Goal: Task Accomplishment & Management: Use online tool/utility

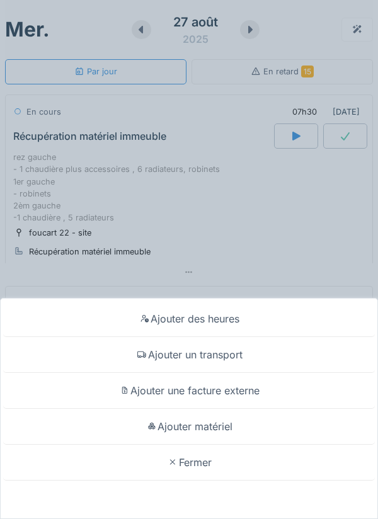
scroll to position [236, 0]
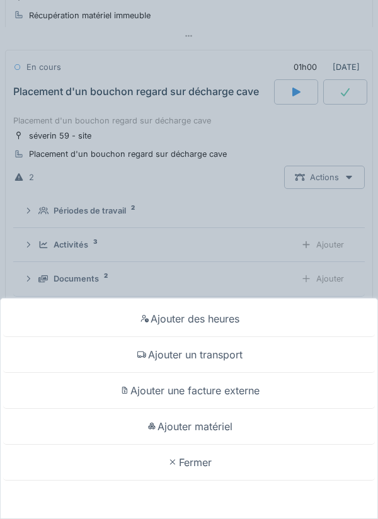
click at [229, 423] on div "Ajouter matériel" at bounding box center [189, 427] width 372 height 36
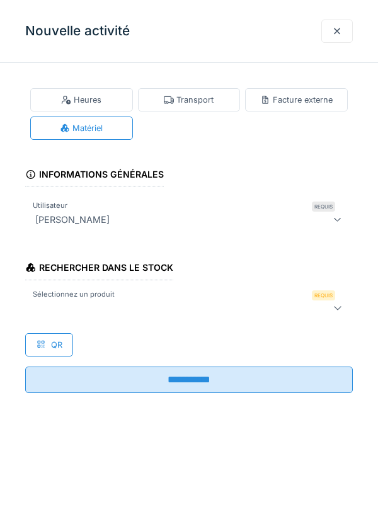
click at [228, 313] on div at bounding box center [168, 308] width 276 height 15
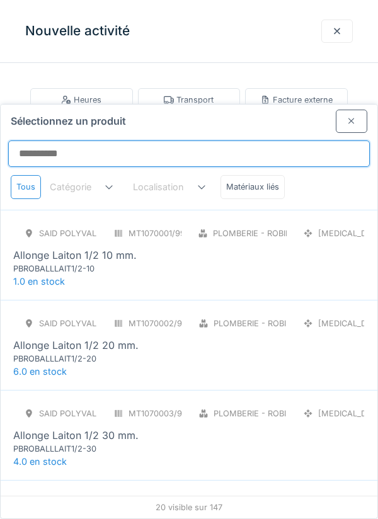
click at [292, 141] on input "Sélectionnez un produit" at bounding box center [189, 154] width 362 height 26
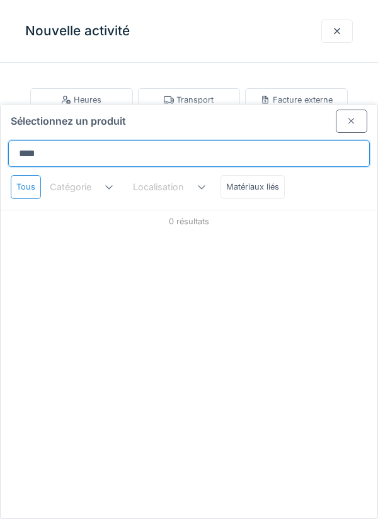
type input "*****"
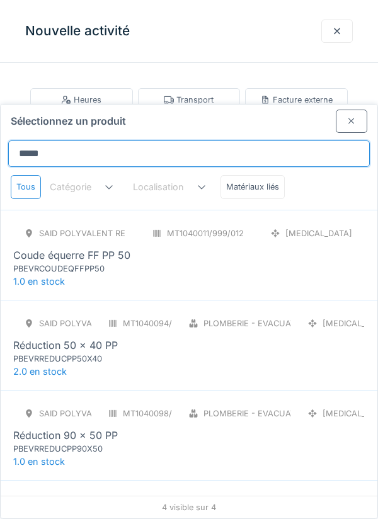
scroll to position [18, 0]
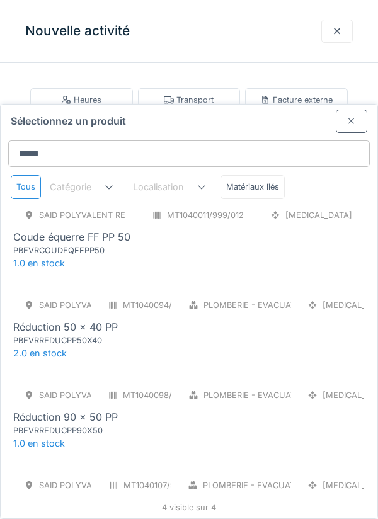
click at [255, 204] on div "SAID polyvalent RE MT1040011/999/012 PCE Coude équerre FF PP 50 PBEVRCOUDEQFFPP…" at bounding box center [189, 230] width 352 height 53
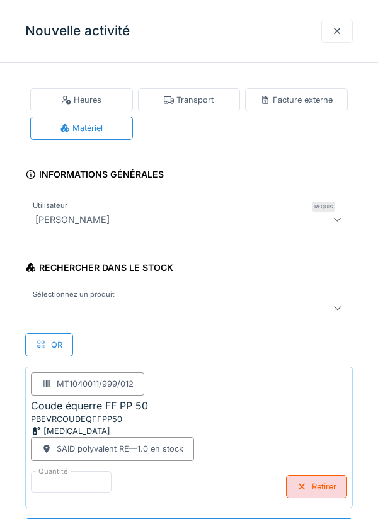
click at [210, 298] on div at bounding box center [189, 307] width 328 height 25
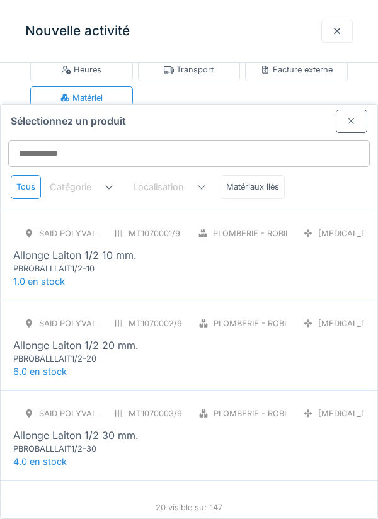
scroll to position [48, 0]
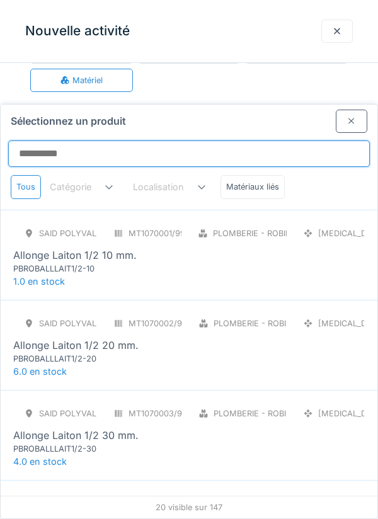
click at [251, 141] on input "Sélectionnez un produit" at bounding box center [189, 154] width 362 height 26
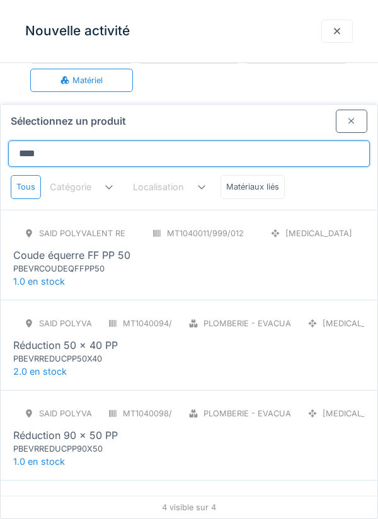
type input "*****"
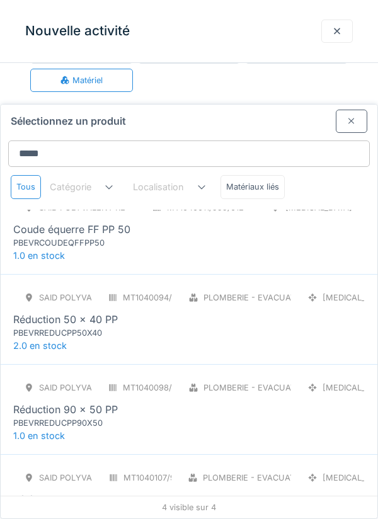
click at [178, 466] on div "SAID polyvalent RE MT1040107/999/012 Plomberie - Evacuation raccord PCE Té éque…" at bounding box center [189, 492] width 352 height 53
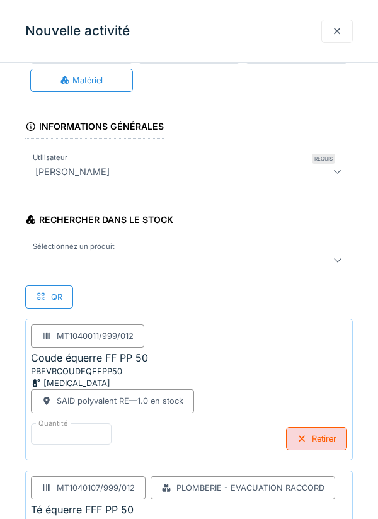
click at [211, 266] on div at bounding box center [168, 260] width 276 height 15
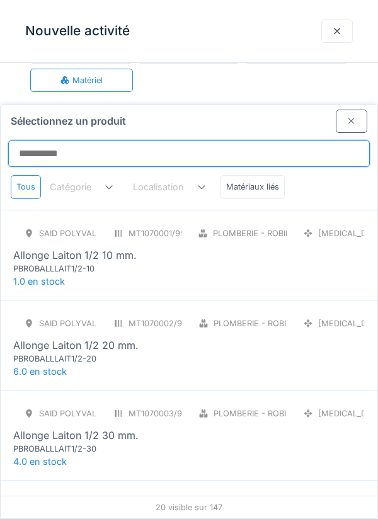
click at [226, 141] on input "Sélectionnez un produit" at bounding box center [189, 154] width 362 height 26
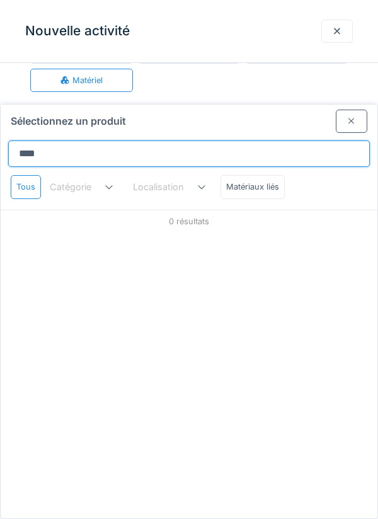
type input "*****"
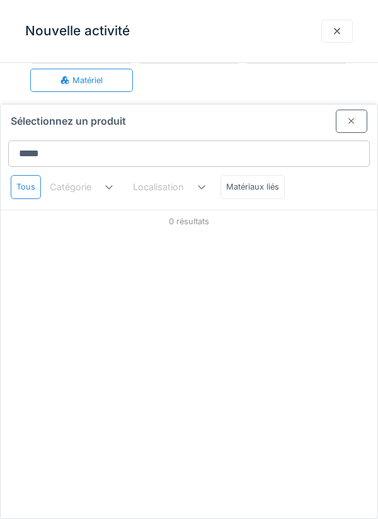
click at [346, 110] on div at bounding box center [352, 121] width 32 height 23
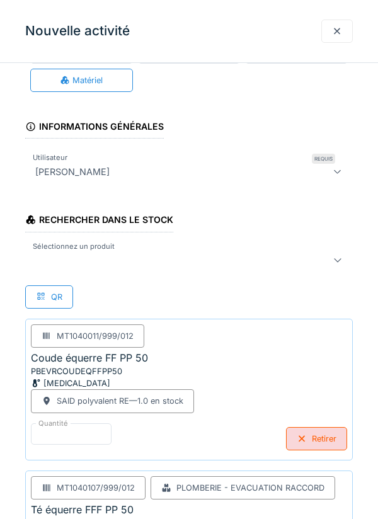
scroll to position [152, 0]
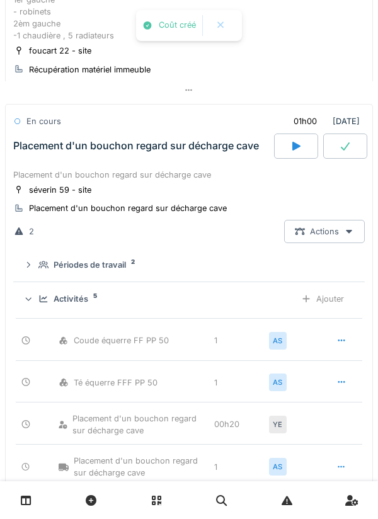
scroll to position [181, 0]
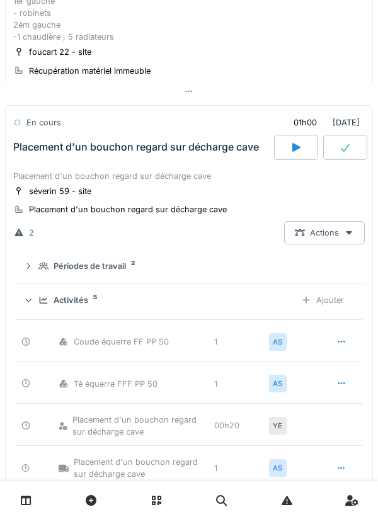
click at [345, 156] on div at bounding box center [345, 147] width 44 height 25
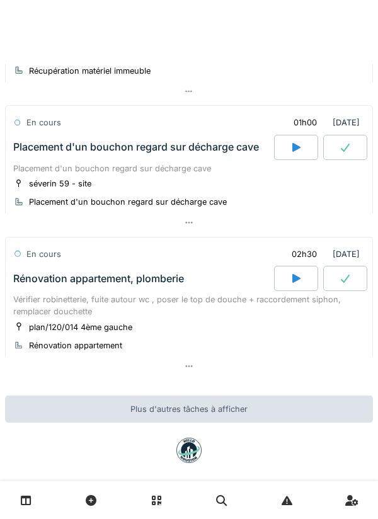
scroll to position [134, 0]
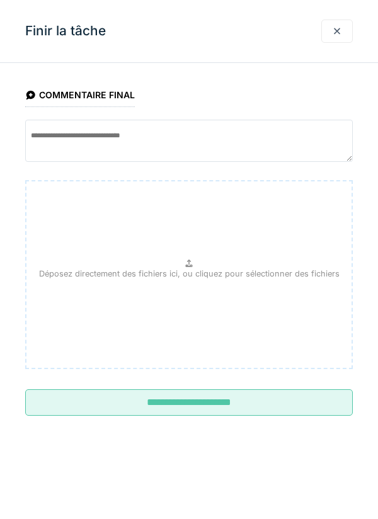
click at [255, 397] on input "**********" at bounding box center [189, 402] width 328 height 26
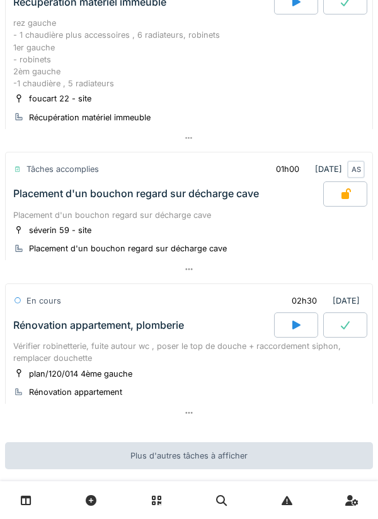
click at [238, 412] on div at bounding box center [189, 413] width 368 height 18
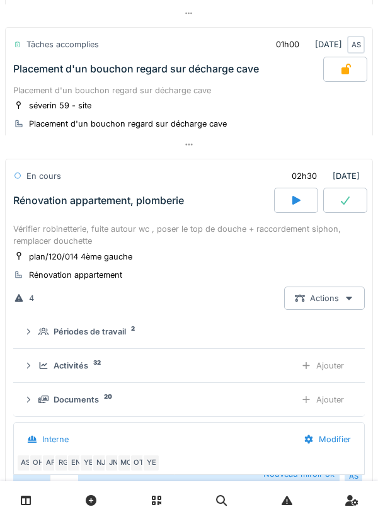
scroll to position [369, 0]
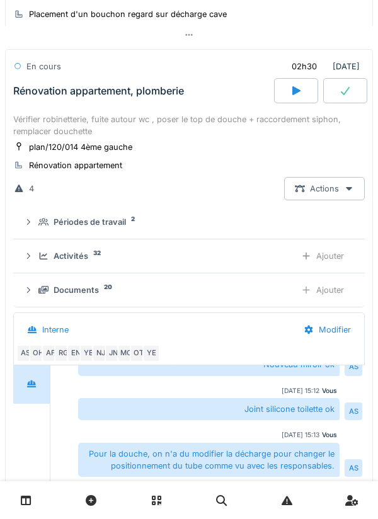
click at [337, 260] on div "Ajouter" at bounding box center [322, 255] width 64 height 23
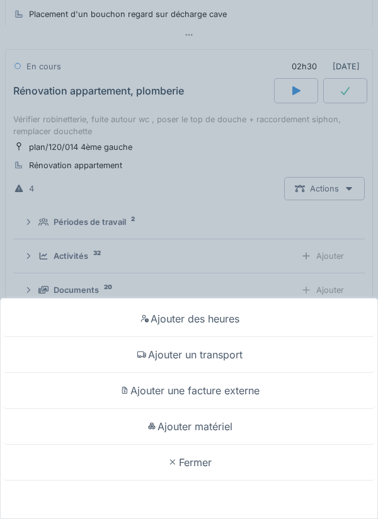
click at [234, 445] on div "Ajouter matériel" at bounding box center [189, 427] width 372 height 36
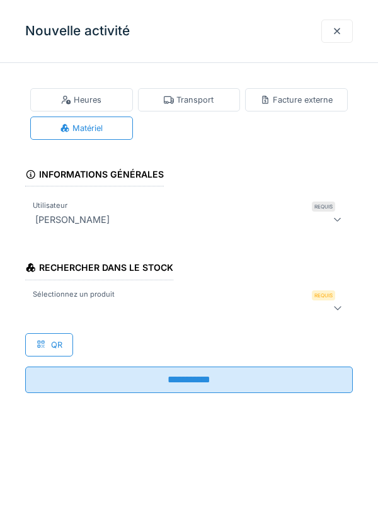
click at [275, 304] on div at bounding box center [168, 308] width 276 height 15
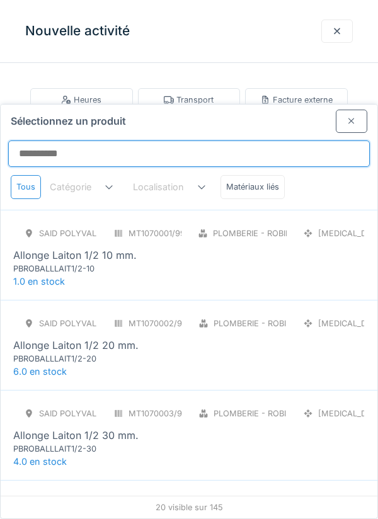
click at [306, 141] on input "Sélectionnez un produit" at bounding box center [189, 154] width 362 height 26
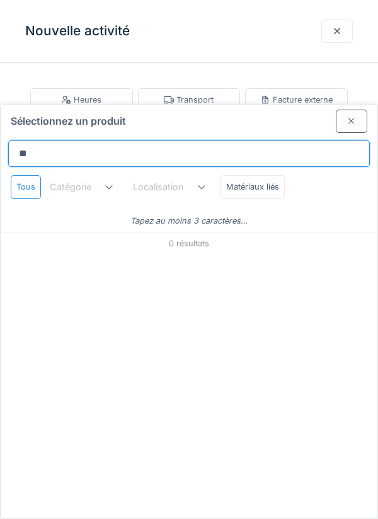
type input "*"
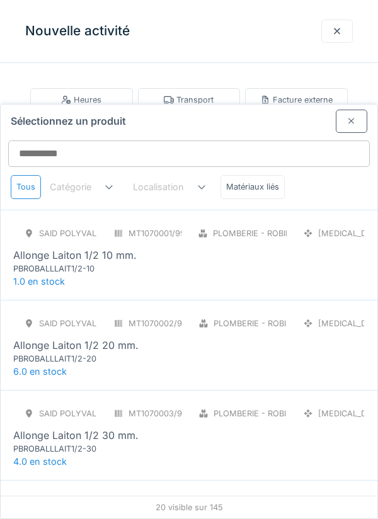
click at [338, 32] on div at bounding box center [337, 31] width 10 height 12
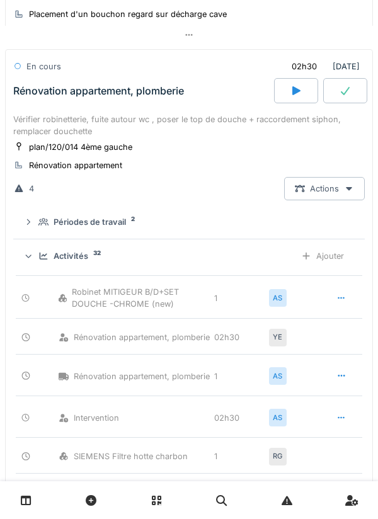
scroll to position [0, 0]
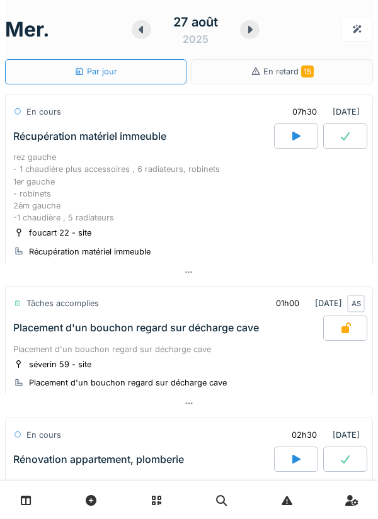
click at [228, 276] on div at bounding box center [189, 272] width 368 height 18
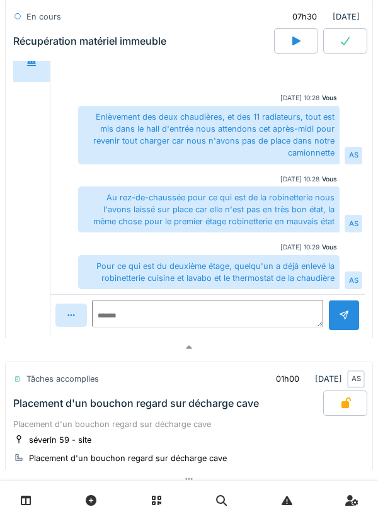
scroll to position [430, 0]
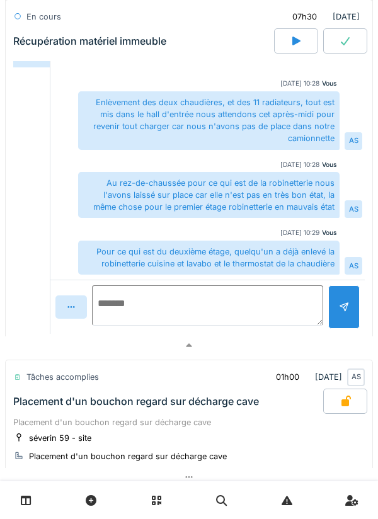
click at [263, 299] on textarea at bounding box center [207, 305] width 231 height 40
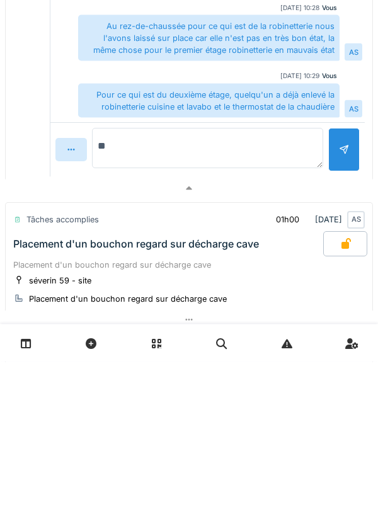
type textarea "*"
type textarea "**********"
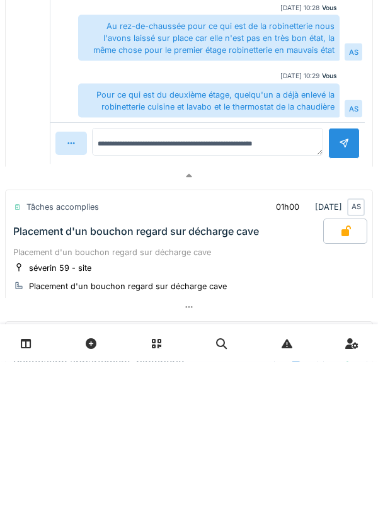
click at [343, 316] on div at bounding box center [344, 300] width 32 height 31
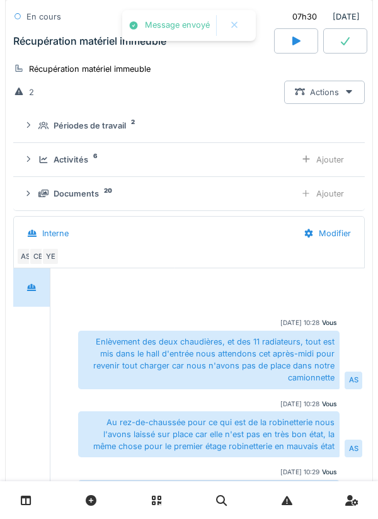
scroll to position [0, 0]
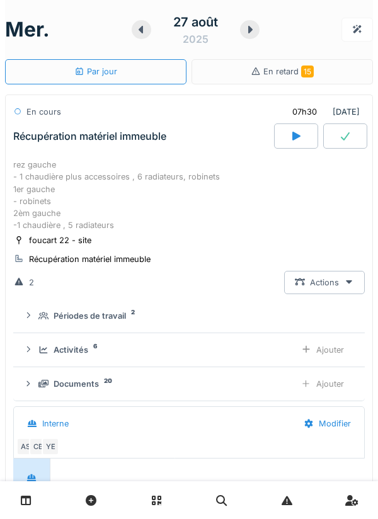
click at [255, 26] on icon at bounding box center [250, 30] width 13 height 10
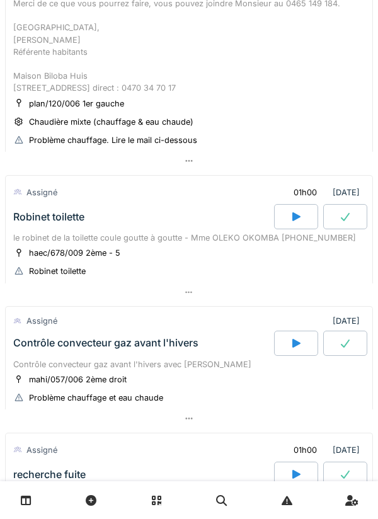
scroll to position [270, 0]
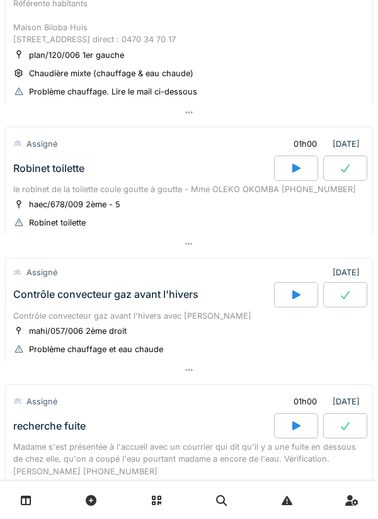
click at [222, 122] on div at bounding box center [189, 112] width 368 height 18
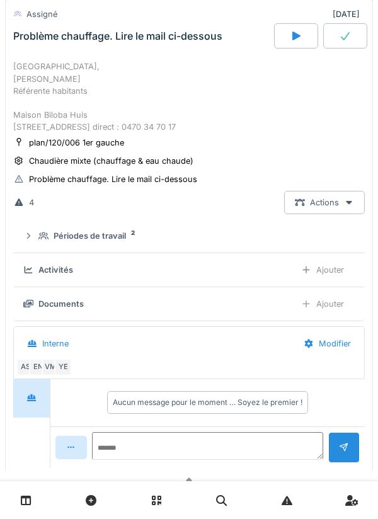
scroll to position [255, 0]
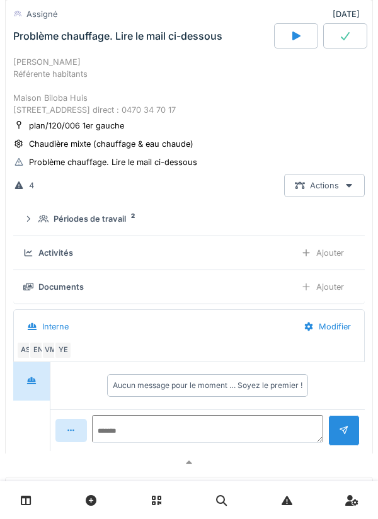
click at [228, 231] on summary "Périodes de travail 2" at bounding box center [188, 218] width 341 height 23
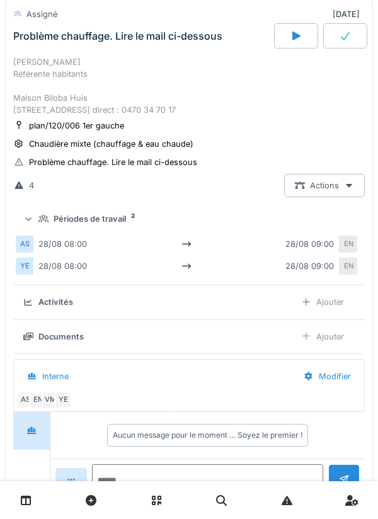
click at [259, 197] on div "4 Actions" at bounding box center [189, 185] width 352 height 23
click at [314, 169] on div "plan/120/006 1er gauche Chaudière mixte (chauffage & eau chaude) Problème chauf…" at bounding box center [189, 144] width 352 height 50
click at [205, 231] on summary "Périodes de travail 2" at bounding box center [188, 218] width 341 height 23
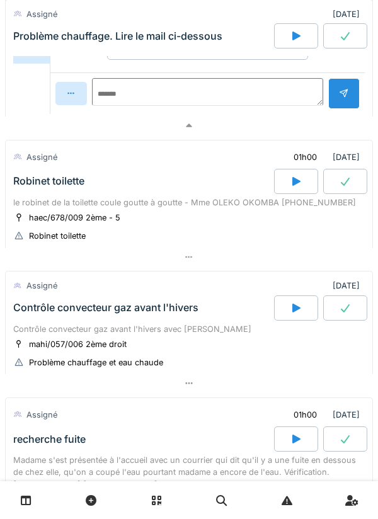
click at [224, 267] on div at bounding box center [189, 257] width 368 height 18
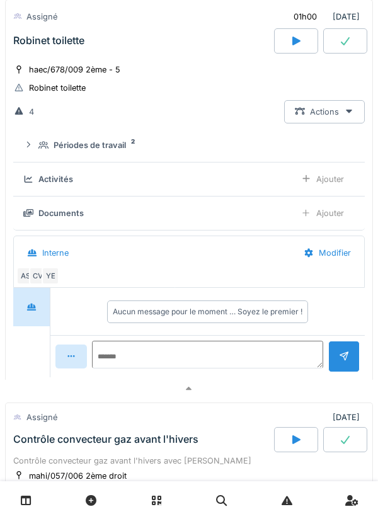
scroll to position [762, 0]
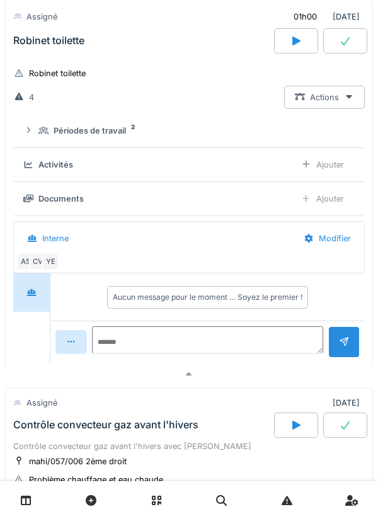
click at [238, 205] on div "Documents" at bounding box center [154, 199] width 262 height 12
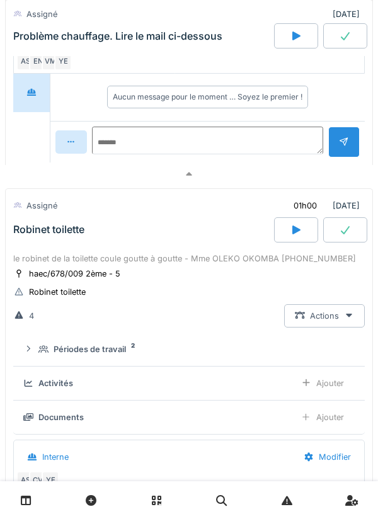
scroll to position [556, 0]
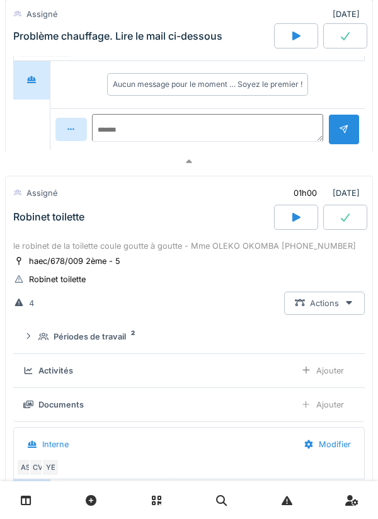
click at [57, 58] on div "YE" at bounding box center [63, 49] width 18 height 18
click at [52, 58] on div "VM" at bounding box center [51, 49] width 18 height 18
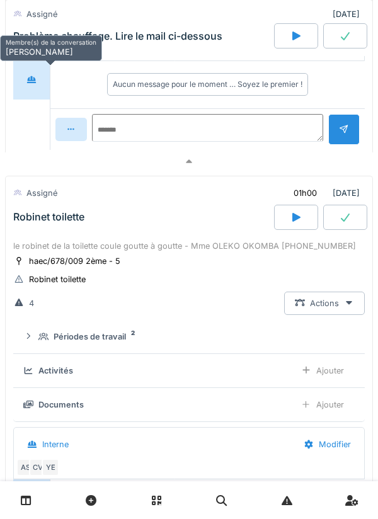
click at [39, 58] on div "EN" at bounding box center [38, 49] width 18 height 18
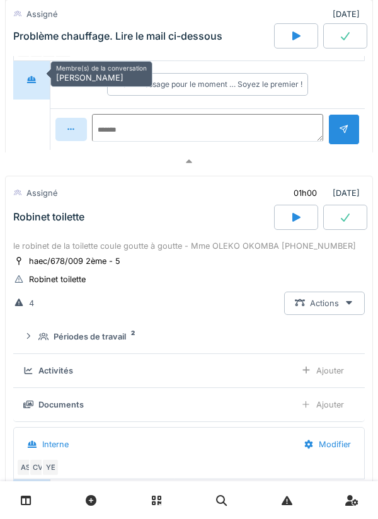
click at [14, 86] on div at bounding box center [31, 80] width 37 height 38
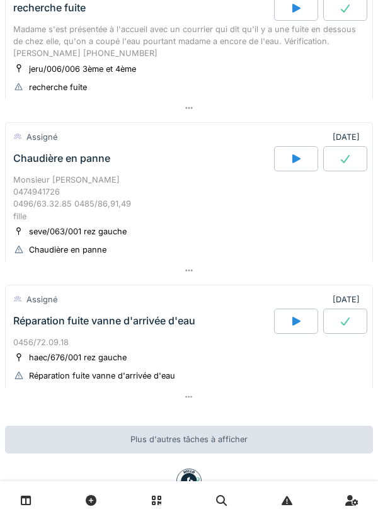
scroll to position [1384, 0]
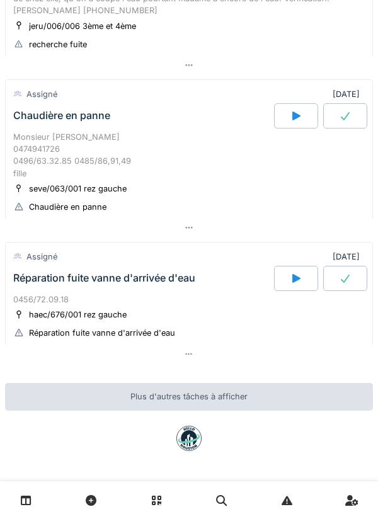
click at [198, 233] on div at bounding box center [189, 228] width 368 height 18
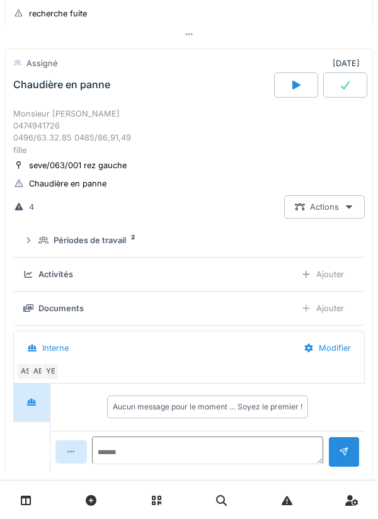
scroll to position [1412, 0]
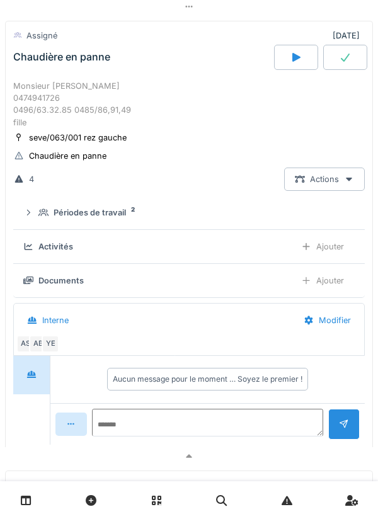
click at [222, 219] on div "Périodes de travail 2" at bounding box center [193, 213] width 311 height 12
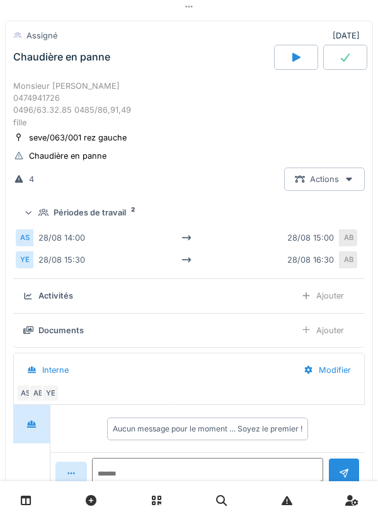
click at [205, 219] on div "Périodes de travail 2" at bounding box center [193, 213] width 311 height 12
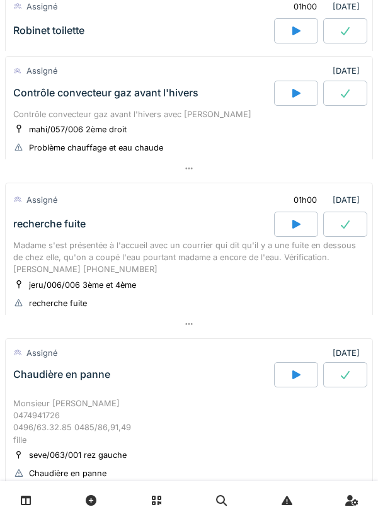
scroll to position [1096, 0]
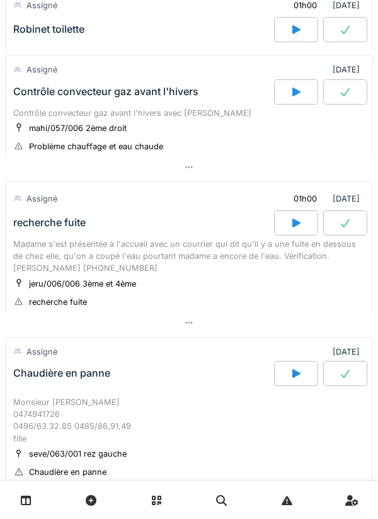
click at [214, 176] on div at bounding box center [189, 167] width 368 height 18
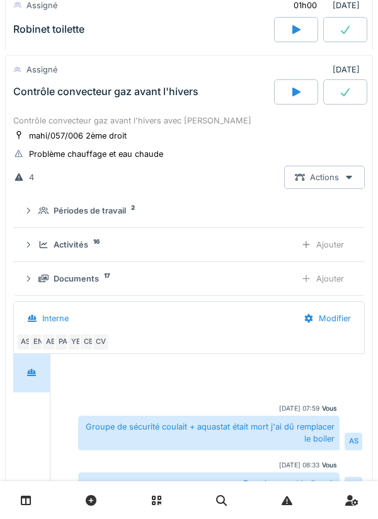
scroll to position [1129, 0]
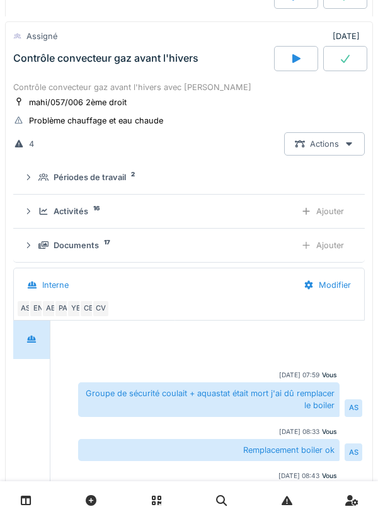
click at [220, 183] on div "Périodes de travail 2" at bounding box center [193, 177] width 311 height 12
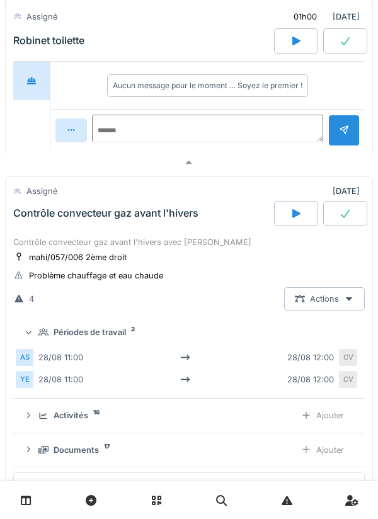
scroll to position [0, 0]
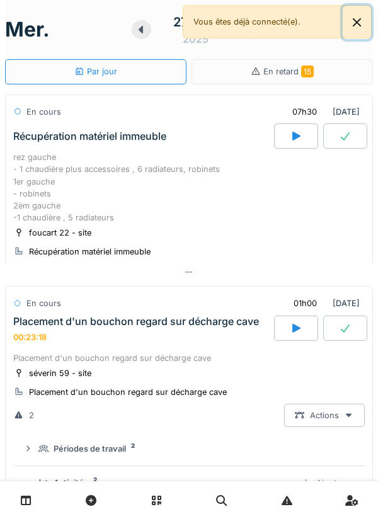
click at [356, 30] on button "Close" at bounding box center [357, 22] width 28 height 33
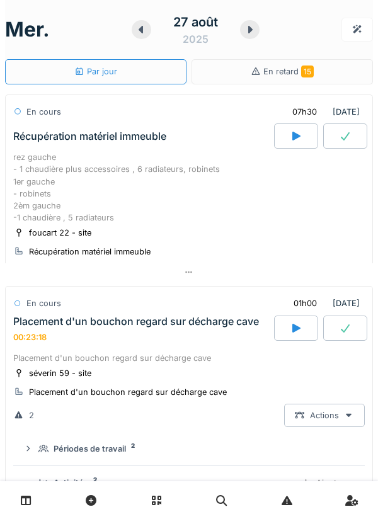
click at [252, 33] on icon at bounding box center [250, 30] width 13 height 10
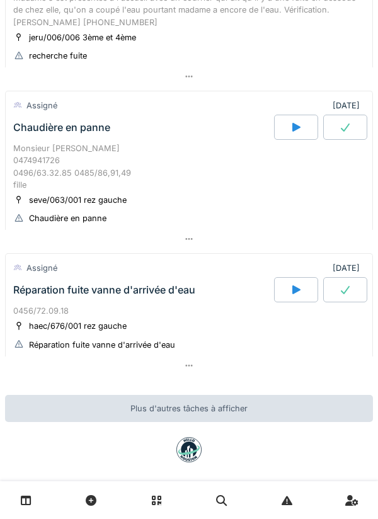
scroll to position [806, 0]
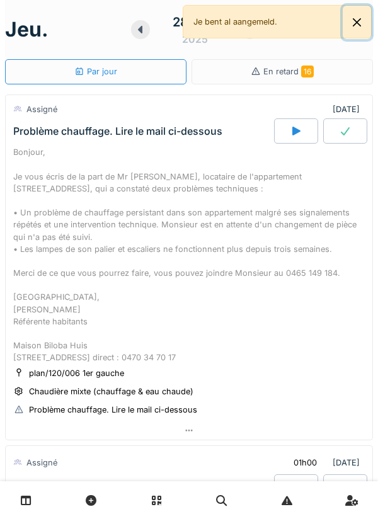
click at [350, 25] on button "Close" at bounding box center [357, 22] width 28 height 33
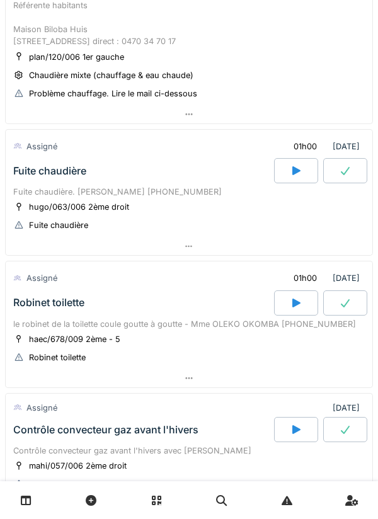
scroll to position [334, 0]
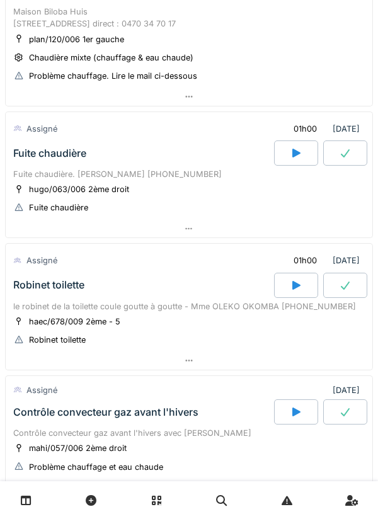
click at [287, 166] on div at bounding box center [296, 153] width 44 height 25
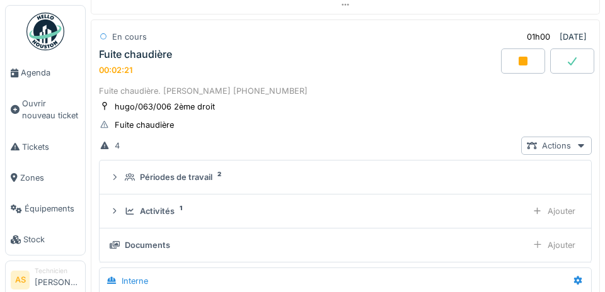
scroll to position [424, 0]
